Goal: Information Seeking & Learning: Learn about a topic

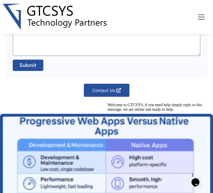
scroll to position [368, 0]
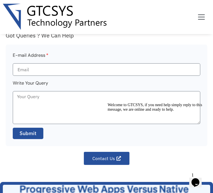
click at [108, 102] on icon "Chat attention grabber" at bounding box center [108, 102] width 0 height 0
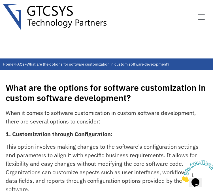
scroll to position [28, 0]
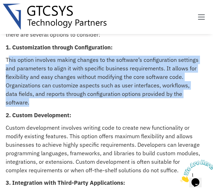
drag, startPoint x: 33, startPoint y: 104, endPoint x: 7, endPoint y: 58, distance: 52.2
click at [7, 58] on p "This option involves making changes to the software’s configuration settings an…" at bounding box center [103, 80] width 195 height 51
click at [47, 66] on p "This option involves making changes to the software’s configuration settings an…" at bounding box center [103, 80] width 195 height 51
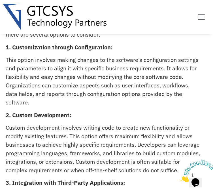
click at [37, 97] on p "This option involves making changes to the software’s configuration settings an…" at bounding box center [103, 80] width 195 height 51
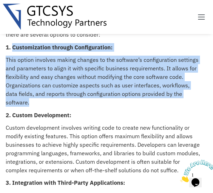
drag, startPoint x: 34, startPoint y: 101, endPoint x: 13, endPoint y: 46, distance: 58.6
click at [13, 46] on div "When it comes to software customization in custom software development, there a…" at bounding box center [107, 192] width 202 height 341
copy div "Customization through Configuration: This option involves making changes to the…"
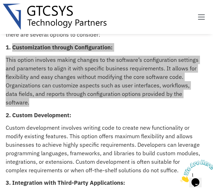
click at [180, 178] on icon "Close" at bounding box center [180, 180] width 0 height 5
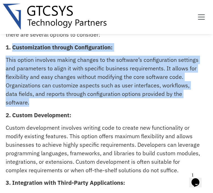
click at [169, 102] on p "This option involves making changes to the software’s configuration settings an…" at bounding box center [103, 80] width 195 height 51
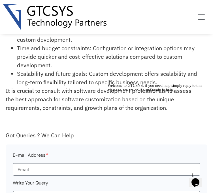
scroll to position [255, 0]
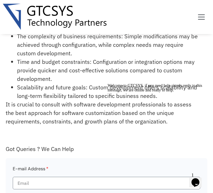
click at [108, 83] on icon "Chat attention grabber" at bounding box center [108, 83] width 0 height 0
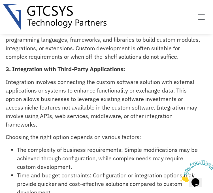
scroll to position [113, 0]
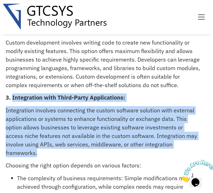
drag, startPoint x: 43, startPoint y: 152, endPoint x: 11, endPoint y: 98, distance: 62.7
click at [11, 98] on div "When it comes to software customization in custom software development, there a…" at bounding box center [107, 107] width 202 height 341
copy div "Integration with Third-Party Applications: Integration involves connecting the …"
click at [132, 127] on p "Integration involves connecting the custom software solution with external appl…" at bounding box center [103, 131] width 195 height 51
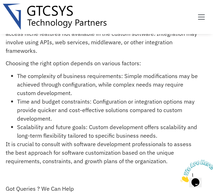
scroll to position [226, 0]
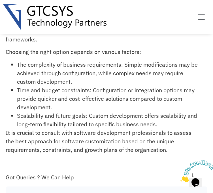
click at [71, 101] on li "Time and budget constraints: Configuration or integration options may provide q…" at bounding box center [108, 98] width 183 height 25
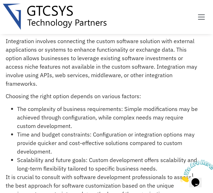
scroll to position [179, 0]
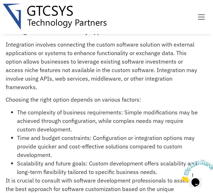
click at [150, 52] on p "Integration involves connecting the custom software solution with external appl…" at bounding box center [103, 65] width 195 height 51
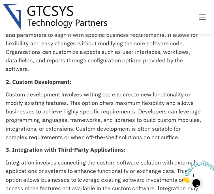
scroll to position [71, 0]
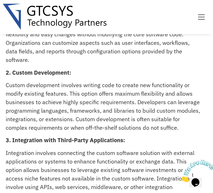
click at [150, 52] on p "This option involves making changes to the software’s configuration settings an…" at bounding box center [103, 38] width 195 height 51
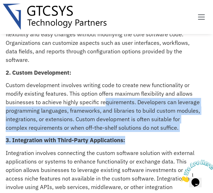
drag, startPoint x: 180, startPoint y: 133, endPoint x: 104, endPoint y: 98, distance: 83.9
click at [104, 98] on div "When it comes to software customization in custom software development, there a…" at bounding box center [107, 149] width 202 height 341
click at [104, 98] on p "Custom development involves writing code to create new functionality or modify …" at bounding box center [103, 106] width 195 height 51
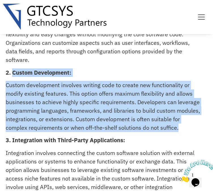
drag, startPoint x: 182, startPoint y: 126, endPoint x: 12, endPoint y: 74, distance: 178.3
click at [12, 74] on div "When it comes to software customization in custom software development, there a…" at bounding box center [107, 149] width 202 height 341
copy div "Custom Development: Custom development involves writing code to create new func…"
